Goal: Information Seeking & Learning: Learn about a topic

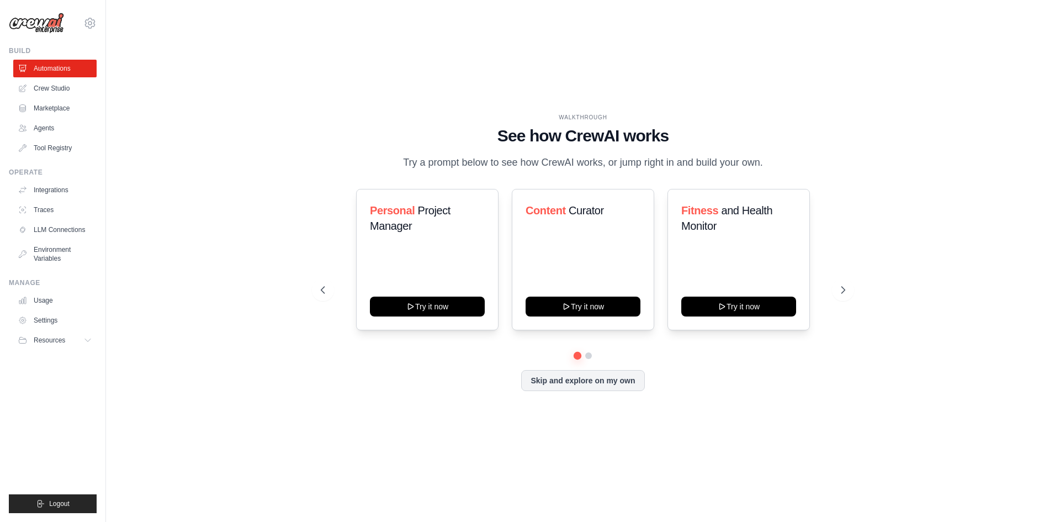
drag, startPoint x: 260, startPoint y: 396, endPoint x: 272, endPoint y: 389, distance: 13.9
click at [264, 393] on div "WALKTHROUGH See how CrewAI works Try a prompt below to see how CrewAI works, or…" at bounding box center [583, 261] width 919 height 500
click at [167, 99] on div "WALKTHROUGH See how CrewAI works Try a prompt below to see how CrewAI works, or…" at bounding box center [583, 261] width 919 height 500
click at [78, 79] on ul "Automations Crew Studio Marketplace Agents Tool Registry" at bounding box center [54, 108] width 83 height 97
click at [68, 61] on link "Automations" at bounding box center [55, 69] width 83 height 18
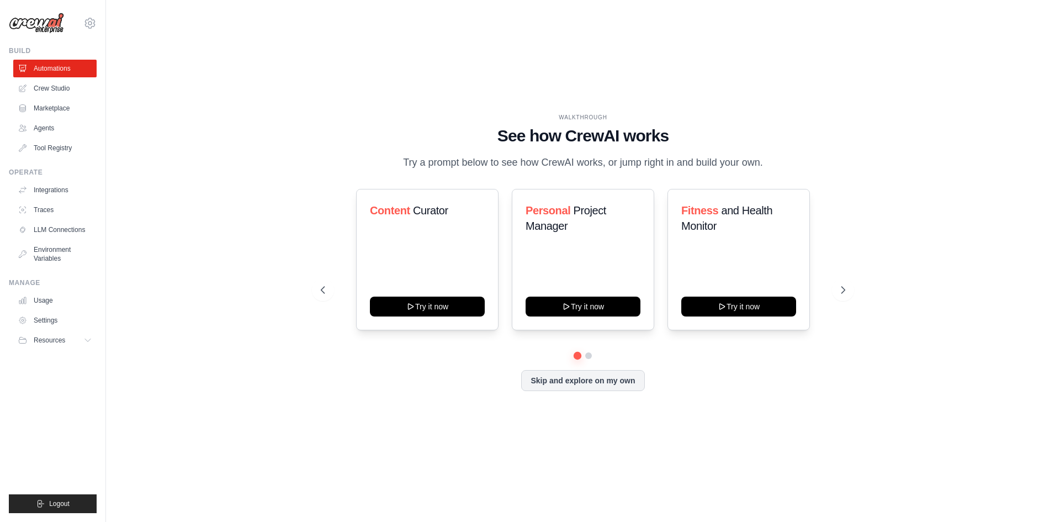
click at [278, 263] on div "WALKTHROUGH See how CrewAI works Try a prompt below to see how CrewAI works, or…" at bounding box center [583, 261] width 919 height 500
click at [389, 400] on div "WALKTHROUGH See how CrewAI works Try a prompt below to see how CrewAI works, or…" at bounding box center [583, 260] width 551 height 295
click at [41, 85] on link "Crew Studio" at bounding box center [55, 89] width 83 height 18
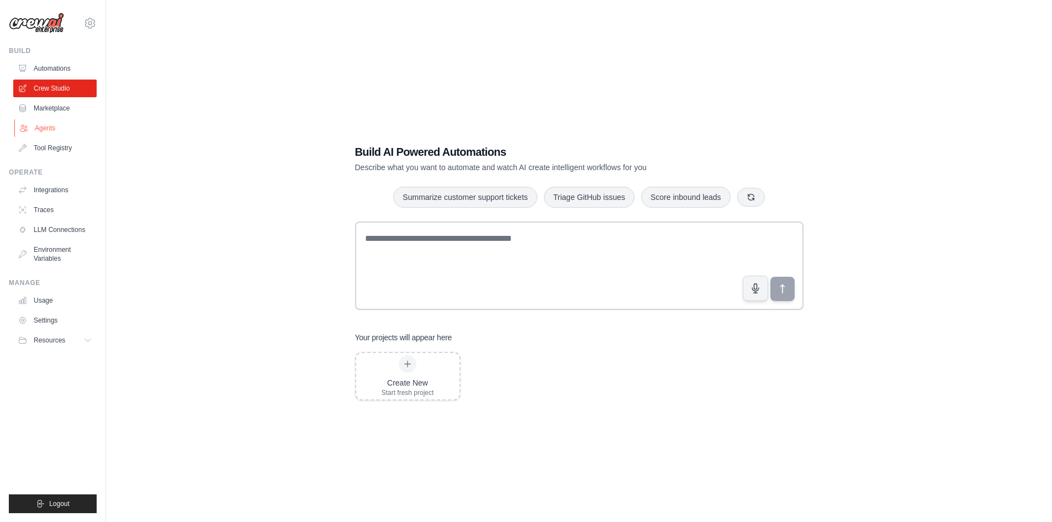
click at [43, 129] on link "Agents" at bounding box center [55, 128] width 83 height 18
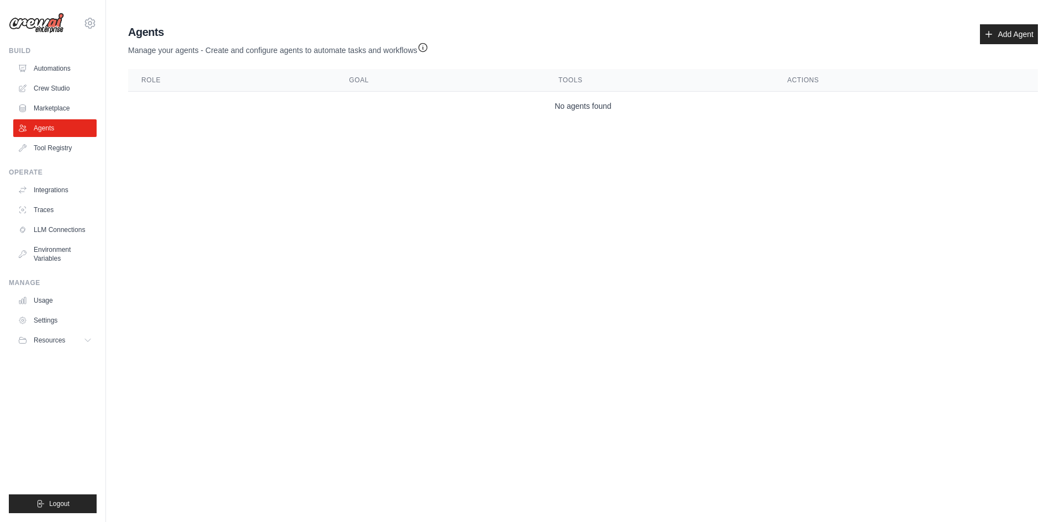
click at [76, 78] on ul "Automations Crew Studio Marketplace Agents Tool Registry" at bounding box center [54, 108] width 83 height 97
click at [76, 72] on link "Automations" at bounding box center [55, 69] width 83 height 18
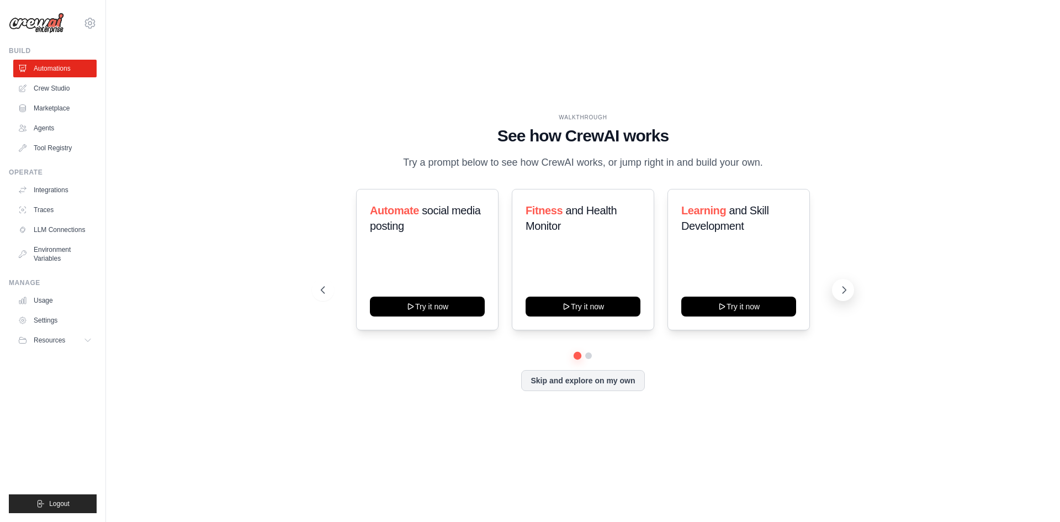
click at [849, 287] on icon at bounding box center [844, 289] width 11 height 11
